Goal: Information Seeking & Learning: Learn about a topic

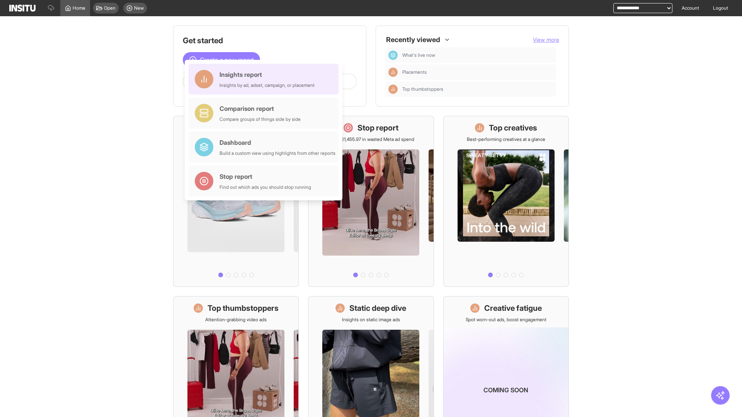
click at [266, 79] on div "Insights report Insights by ad, adset, campaign, or placement" at bounding box center [267, 79] width 95 height 19
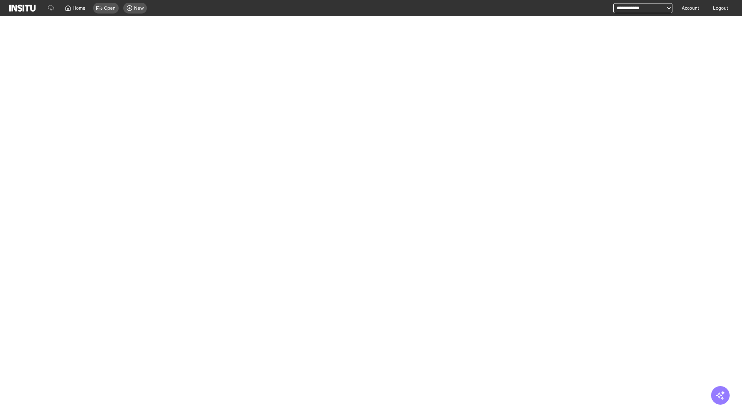
select select "**"
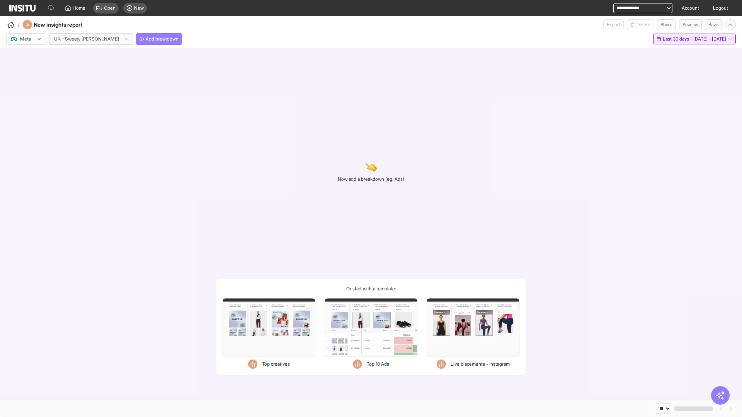
click at [679, 39] on span "Last 30 days - [DATE] - [DATE]" at bounding box center [694, 39] width 63 height 6
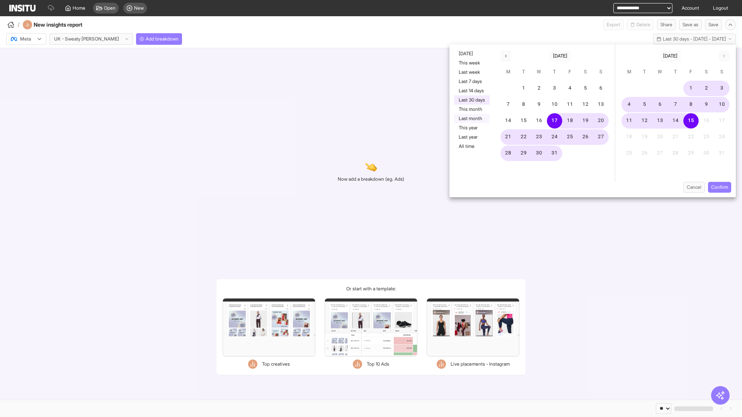
click at [471, 119] on button "Last month" at bounding box center [472, 118] width 36 height 9
